Goal: Task Accomplishment & Management: Manage account settings

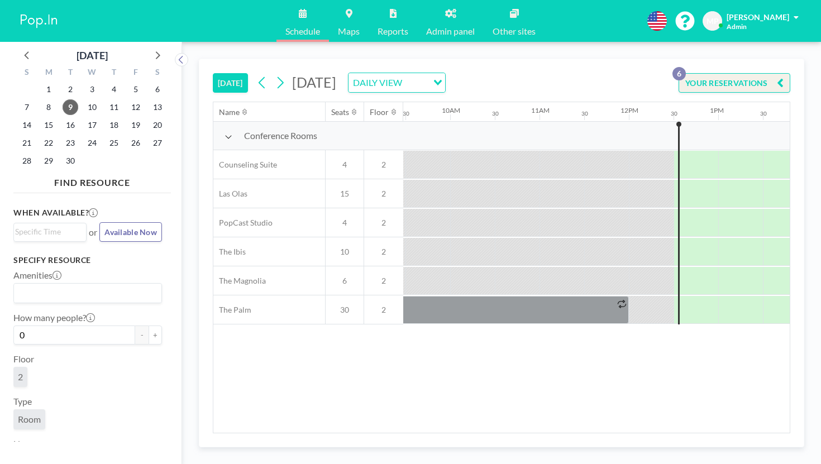
scroll to position [0, 871]
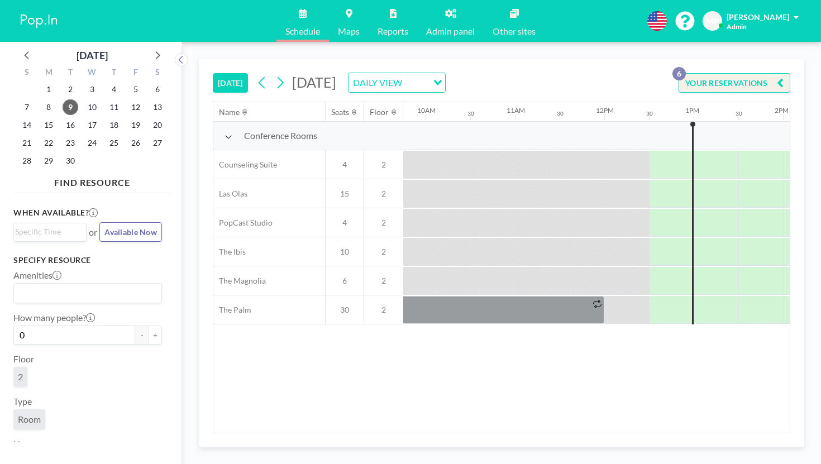
click at [254, 73] on div "[DATE] DAILY VIEW Loading..." at bounding box center [350, 83] width 192 height 20
click at [275, 74] on icon at bounding box center [280, 82] width 11 height 17
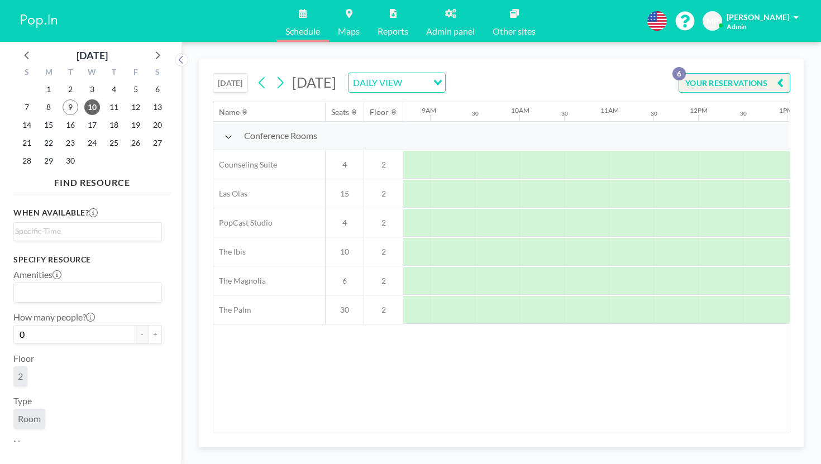
scroll to position [0, 798]
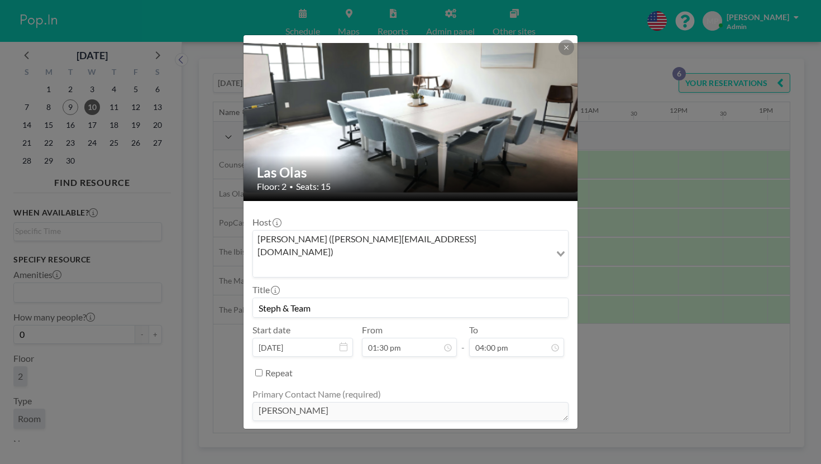
scroll to position [0, 0]
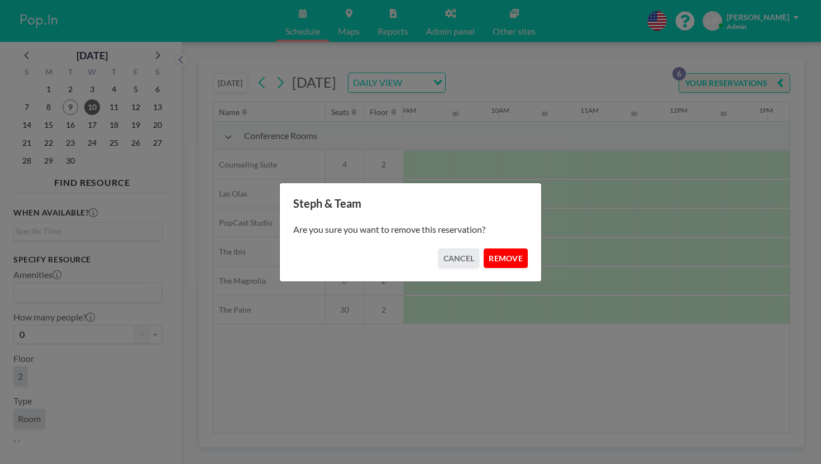
click at [491, 252] on button "REMOVE" at bounding box center [506, 259] width 44 height 20
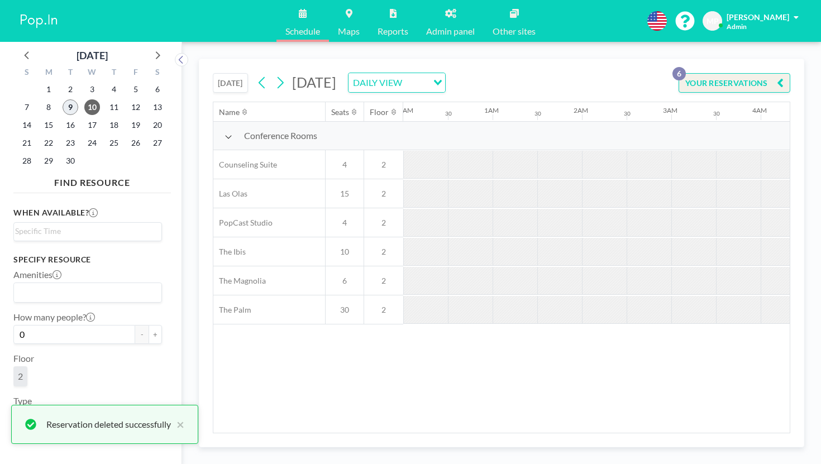
click at [63, 99] on span "9" at bounding box center [71, 107] width 16 height 16
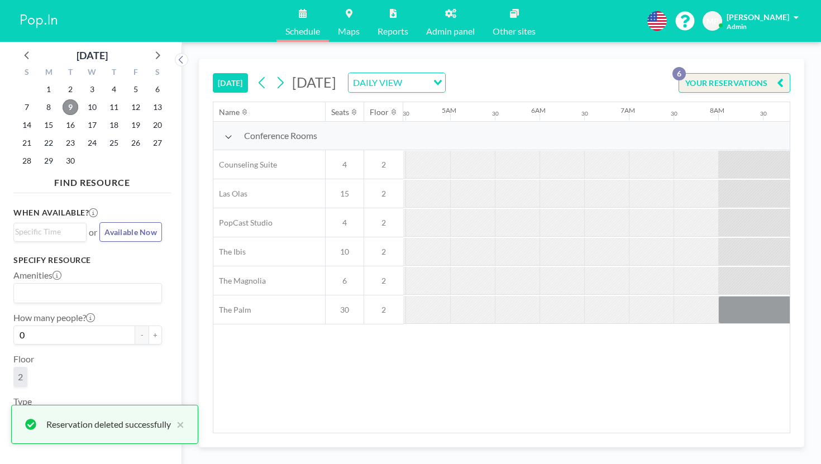
scroll to position [0, 871]
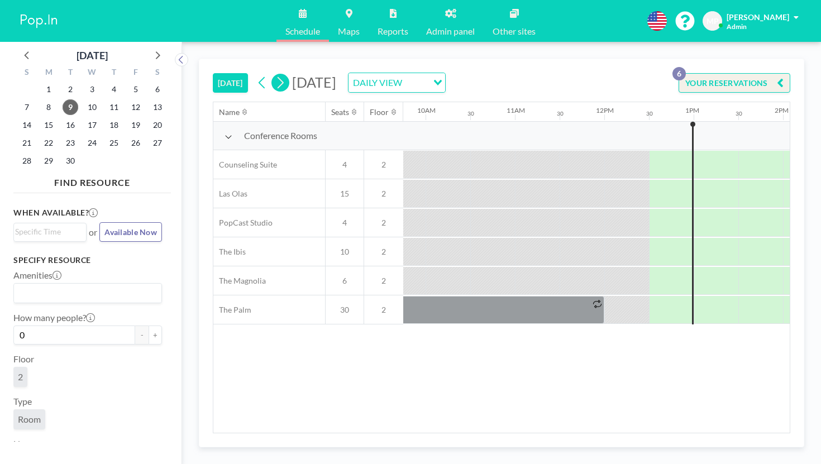
click at [271, 74] on button at bounding box center [280, 83] width 18 height 18
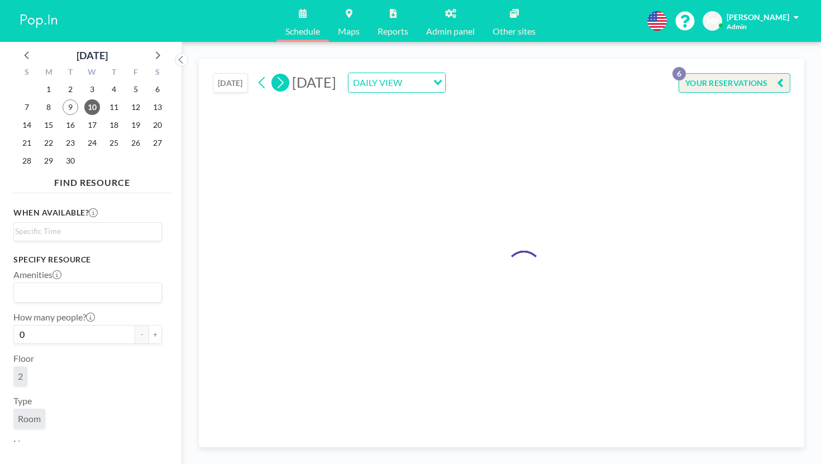
click at [271, 74] on button at bounding box center [280, 83] width 18 height 18
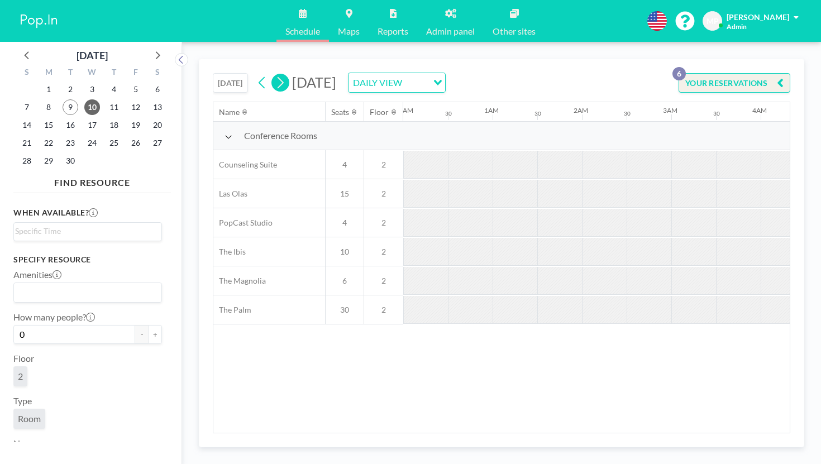
scroll to position [0, 0]
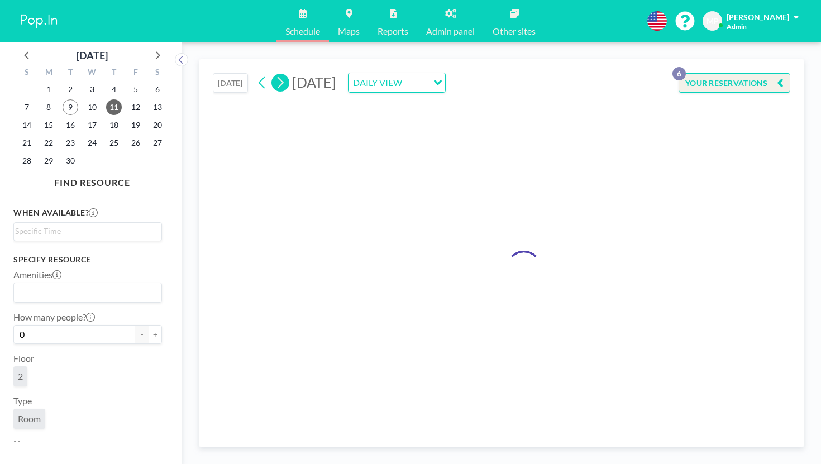
click at [271, 74] on button at bounding box center [280, 83] width 18 height 18
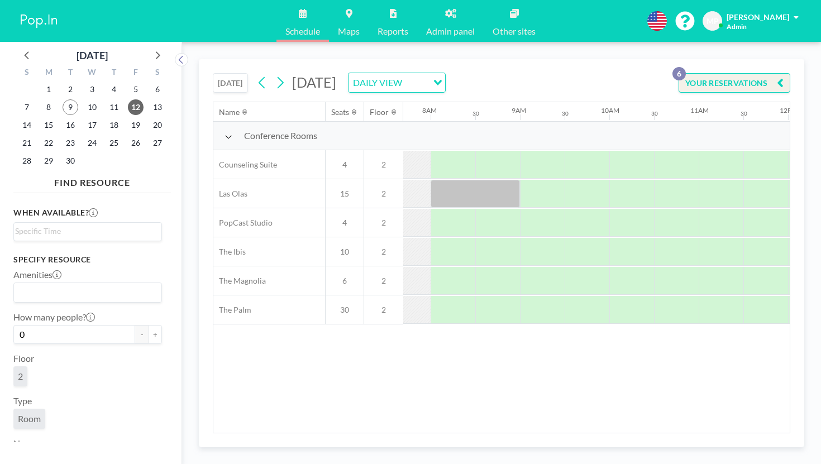
scroll to position [0, 701]
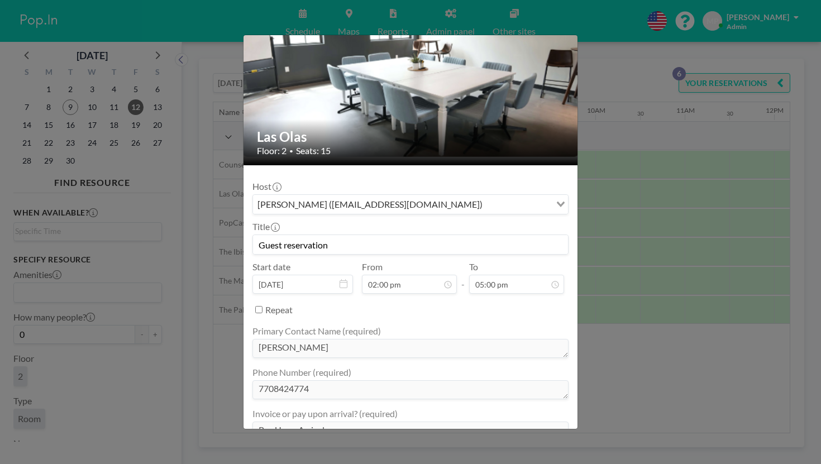
scroll to position [36, 0]
click at [659, 305] on div "Las Olas Floor: 2 • Seats: 15 Host [PERSON_NAME] ([EMAIL_ADDRESS][DOMAIN_NAME])…" at bounding box center [410, 232] width 821 height 464
